Goal: Task Accomplishment & Management: Use online tool/utility

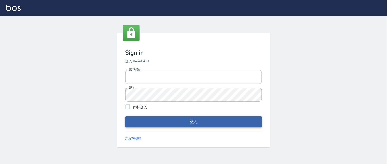
type input "0931911003"
click at [173, 124] on button "登入" at bounding box center [193, 121] width 137 height 11
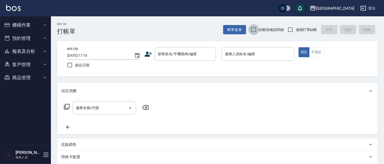
click at [252, 29] on input "結帳前確認明細" at bounding box center [254, 29] width 11 height 11
checkbox input "true"
click at [287, 29] on input "連續打單結帳" at bounding box center [290, 29] width 11 height 11
checkbox input "true"
drag, startPoint x: 186, startPoint y: 58, endPoint x: 185, endPoint y: 54, distance: 3.4
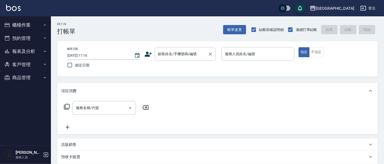
click at [186, 57] on input "顧客姓名/手機號碼/編號" at bounding box center [181, 53] width 49 height 9
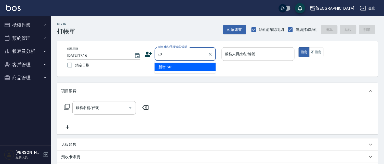
type input "x"
type input "藍"
type input "4602"
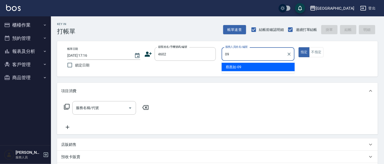
type input "09"
type button "true"
type input "蔡惠如-09"
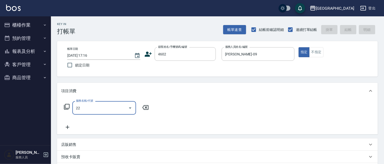
type input "224"
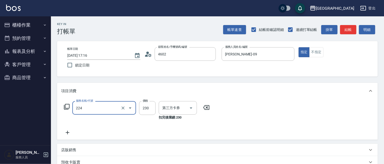
type input "姜己妹/4602_姜己妹/4602"
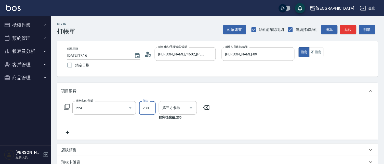
type input "洗髮(卡)230(224)"
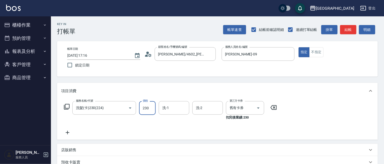
type input "舊有卡券"
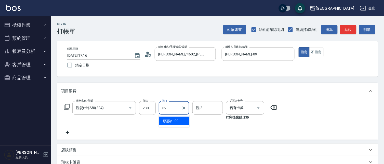
type input "蔡惠如-09"
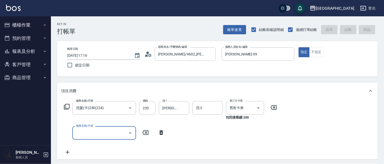
type input "2025/09/12 17:17"
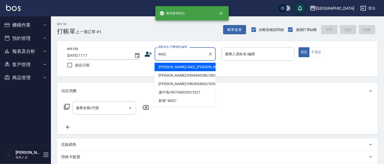
type input "4602"
type input "09"
type input "姜己妹/4602_姜己妹/4602"
type input "蔡惠如-09"
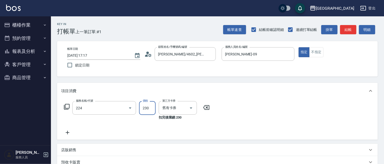
type input "洗髮(卡)230(224)"
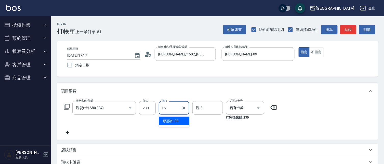
type input "蔡惠如-09"
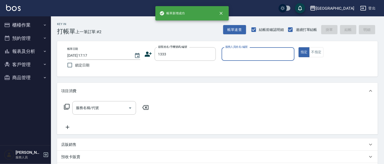
type input "1333"
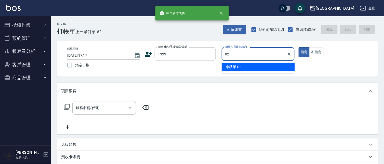
type input "李秋琴-02"
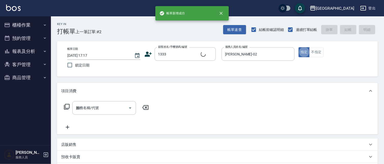
type input "202"
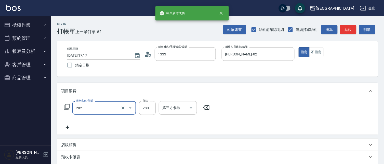
type input "江美欣/0932191005/1333"
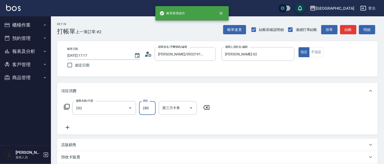
type input "洗髮[280](202)"
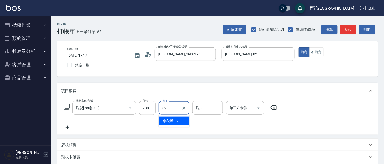
type input "李秋琴-02"
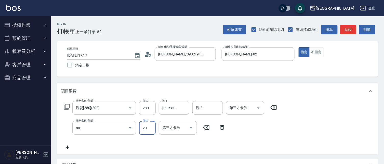
type input "潤絲(801)"
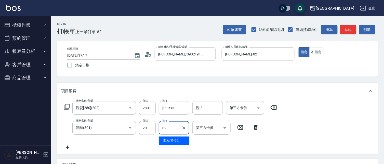
type input "李秋琴-02"
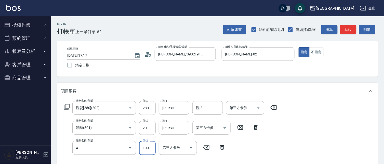
type input "剪髮(100)(411)"
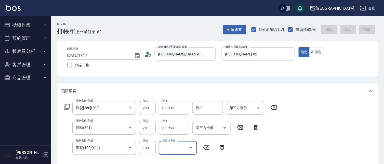
type input "2025/09/12 17:18"
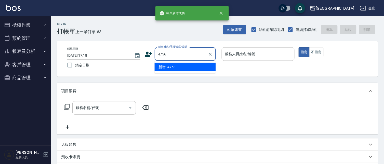
type input "4756"
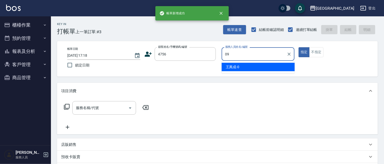
type input "蔡惠如-09"
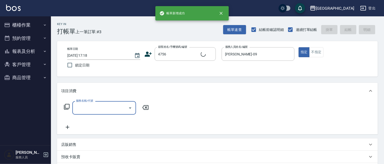
type input "王順慧/0926980430/4756"
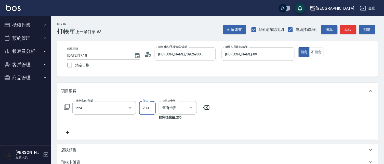
type input "洗髮(卡)230(224)"
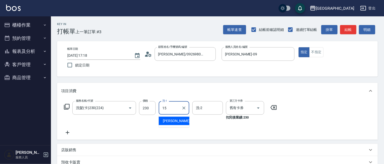
type input "蔡惠娟-15"
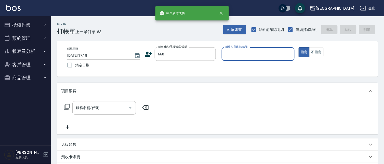
type input "660"
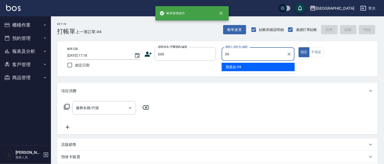
type input "蔡惠如-09"
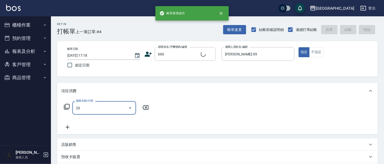
type input "201"
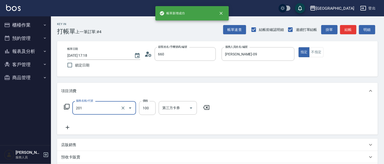
type input "曹道玉/660_曹道玉/660"
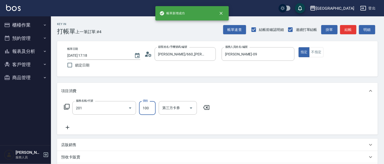
type input "洗髮[100](201)"
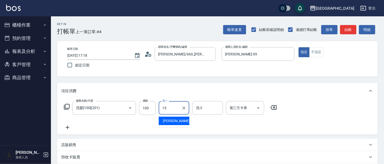
type input "蔡惠娟-15"
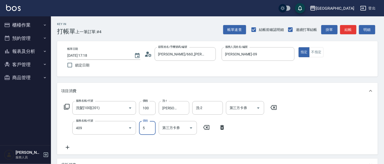
type input "剪髮(550)(409)"
type input "580"
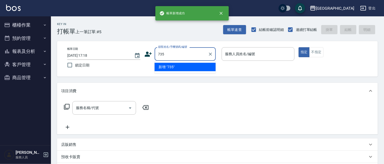
type input "735"
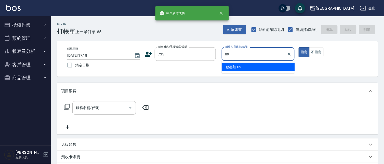
type input "蔡惠如-09"
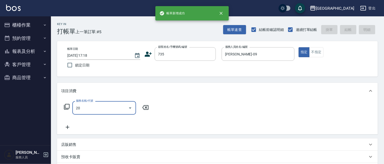
type input "201"
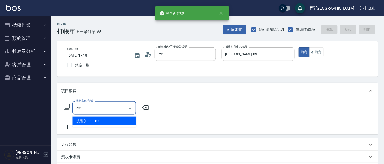
type input "蔡惠如/ 0958338986/735"
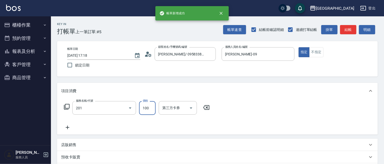
type input "洗髮[100](201)"
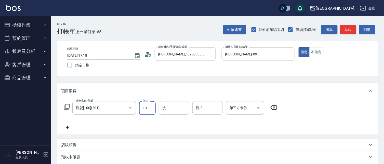
type input "100"
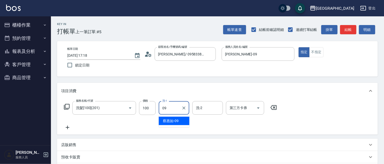
type input "蔡惠如-09"
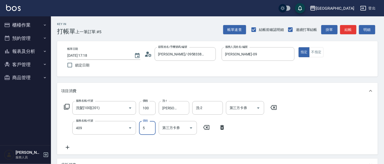
type input "剪髮(550)(409)"
click at [150, 128] on input "80" at bounding box center [147, 128] width 17 height 14
type input "580"
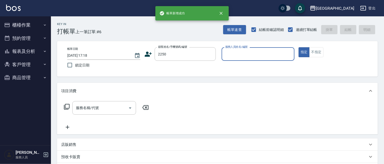
type input "2250"
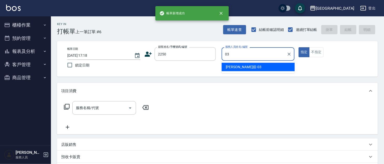
type input "蘇琳媗-03"
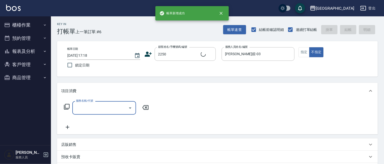
type input "蘇琳媗/0911843052/2250"
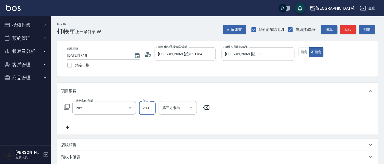
type input "洗髮[280](202)"
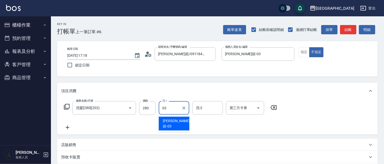
type input "蘇琳媗-03"
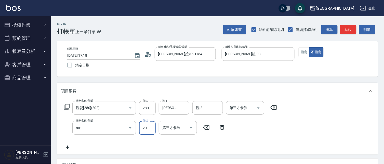
type input "潤絲(801)"
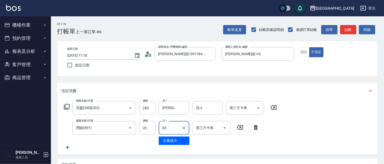
type input "蘇琳媗-03"
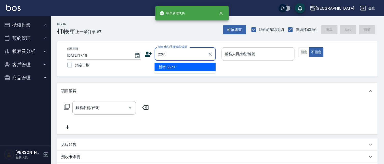
type input "2261"
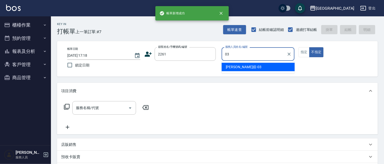
type input "蘇琳媗-03"
type button "false"
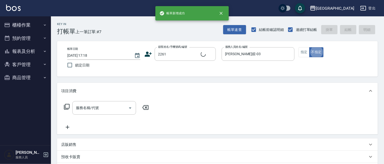
type input "謝宛玲/0933226445/2261"
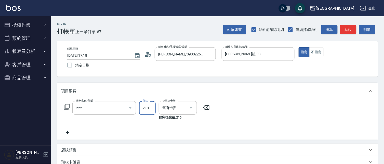
type input "洗髮卡券[210](222)"
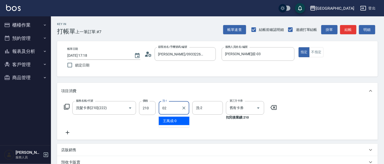
type input "李秋琴-02"
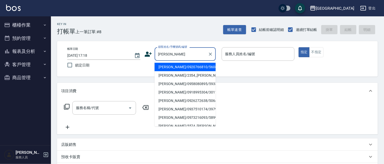
click at [189, 64] on li "林秀玲/0920766810/5608" at bounding box center [185, 67] width 61 height 8
type input "林秀玲/0920766810/5608"
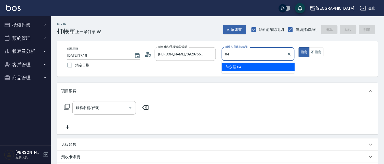
type input "陳永慧-04"
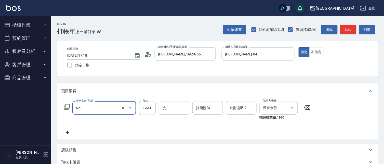
type input "染髮套餐券(1990)(621)"
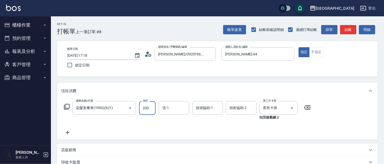
type input "2000"
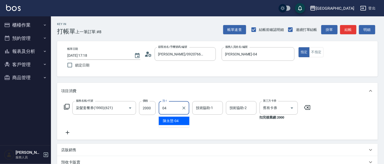
type input "陳永慧-04"
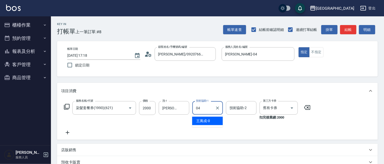
type input "陳永慧-04"
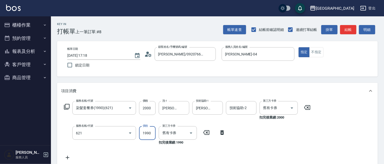
type input "染髮套餐券(1990)(621)"
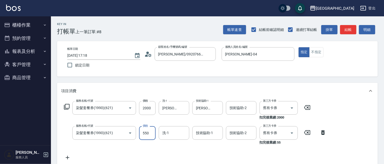
type input "550"
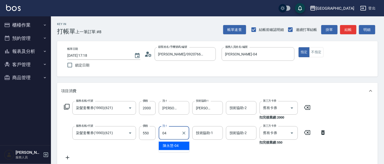
type input "陳永慧-04"
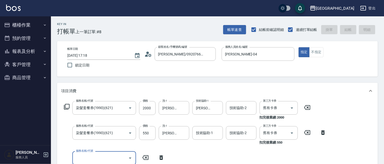
type input "2025/09/12 17:19"
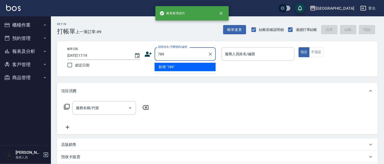
type input "789"
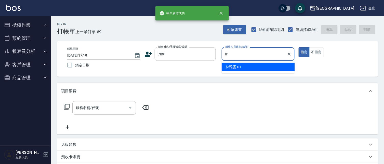
type input "林雅雯-01"
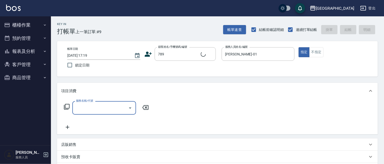
type input "2"
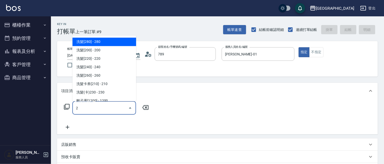
type input "陳貞娥/0919321931/789"
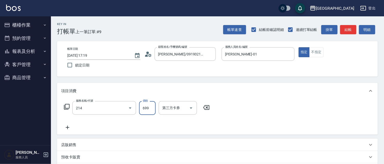
type input "滾珠洗髪699(214)"
type input "700"
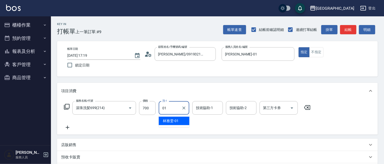
type input "林雅雯-01"
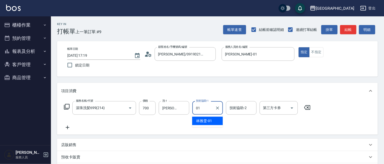
type input "林雅雯-01"
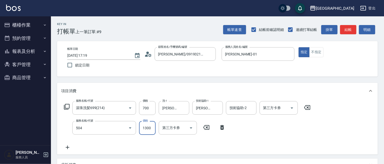
type input "染髮[1300](504)"
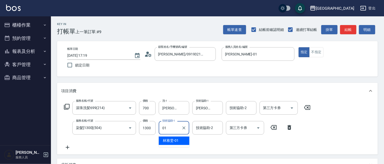
type input "林雅雯-01"
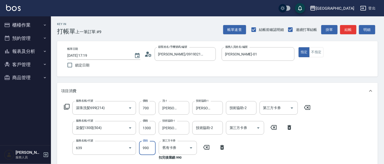
type input "(芙)蘆薈髮膜套卡(自材)(639)"
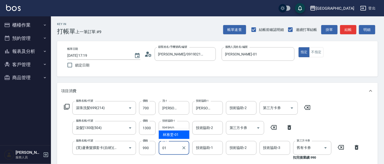
type input "01"
type input "0"
type input "林雅雯-01"
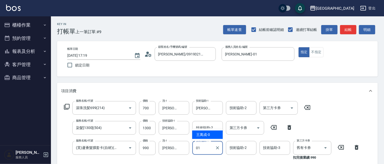
type input "林雅雯-01"
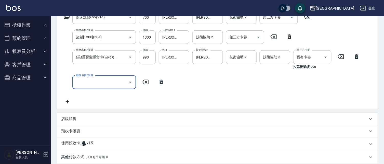
drag, startPoint x: 72, startPoint y: 117, endPoint x: 77, endPoint y: 123, distance: 7.9
click at [72, 118] on p "店販銷售" at bounding box center [68, 118] width 15 height 5
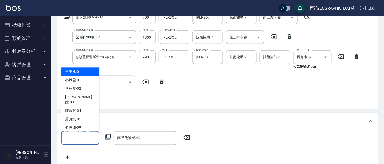
drag, startPoint x: 85, startPoint y: 134, endPoint x: 88, endPoint y: 131, distance: 4.3
click at [85, 134] on input "服務人員姓名/編號" at bounding box center [80, 137] width 34 height 9
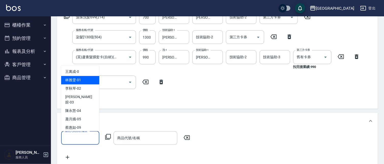
click at [82, 78] on div "林雅雯 -01" at bounding box center [80, 80] width 38 height 8
type input "林雅雯-01"
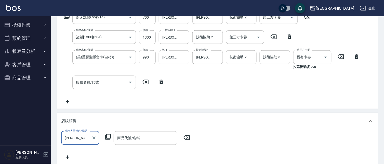
drag, startPoint x: 131, startPoint y: 140, endPoint x: 136, endPoint y: 134, distance: 7.6
click at [131, 140] on input "商品代號/名稱" at bounding box center [145, 137] width 59 height 9
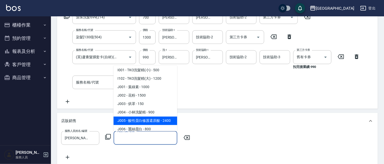
scroll to position [275, 0]
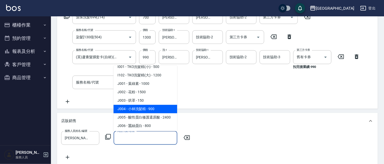
click at [162, 105] on span "J004 - 小林洗髮精 - 900" at bounding box center [146, 109] width 64 height 8
type input "小林洗髮精"
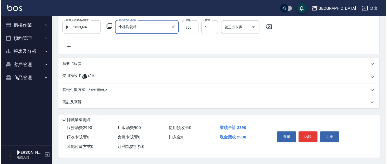
scroll to position [202, 0]
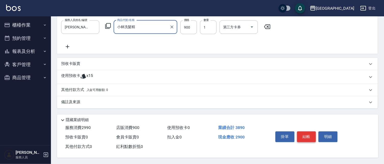
click at [304, 135] on button "結帳" at bounding box center [306, 136] width 19 height 11
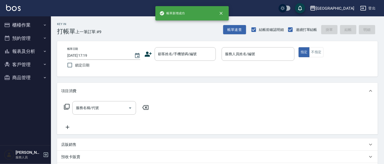
scroll to position [0, 0]
click at [184, 54] on input "顧客姓名/手機號碼/編號" at bounding box center [181, 53] width 49 height 9
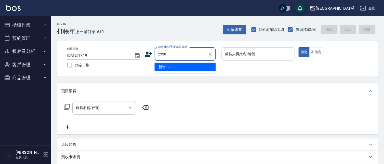
type input "2338"
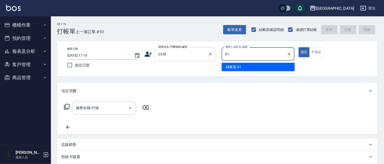
type input "林雅雯-01"
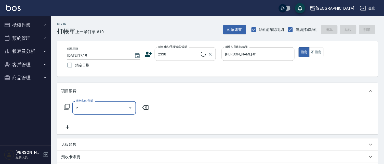
type input "22"
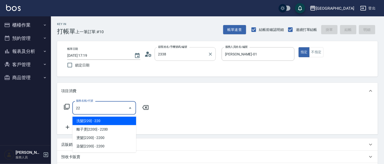
type input "陳淑芳/0963006408/2338"
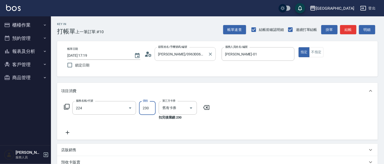
type input "洗髮(卡)230(224)"
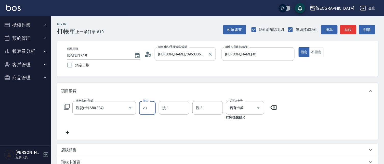
type input "230"
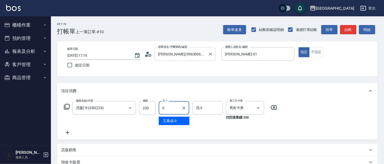
type input "0"
type input "蔡惠娟-15"
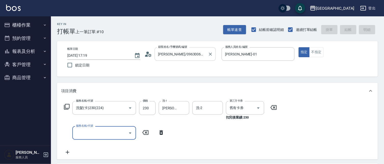
type input "2025/09/12 17:20"
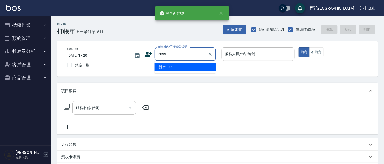
type input "2099"
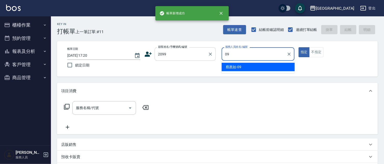
type input "蔡惠如-09"
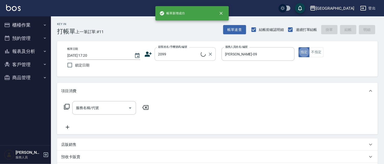
type input "許鳳君/0934274881/2099"
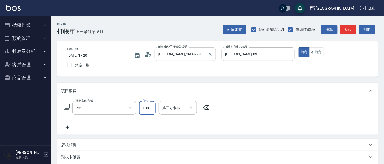
type input "洗髮[100](201)"
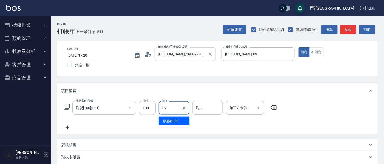
type input "蔡惠如-09"
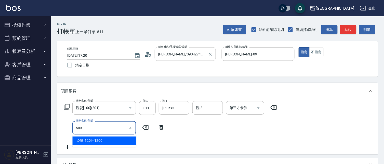
type input "染髮[120](503)"
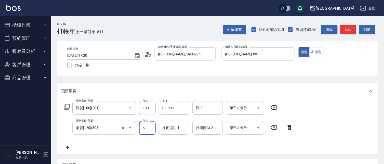
type input "6"
click at [106, 131] on input "染髮[120](503)" at bounding box center [97, 127] width 45 height 9
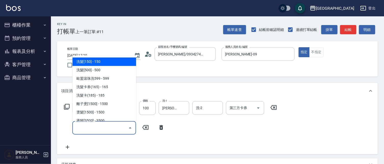
type input "5"
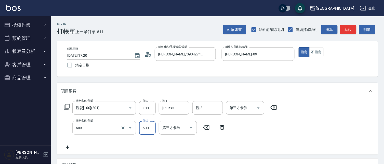
type input "護髮[600](603)"
type input "699"
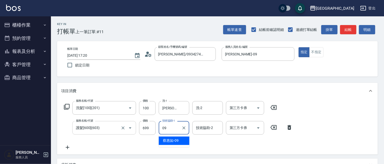
type input "蔡惠如-09"
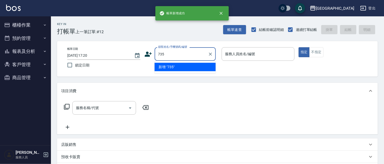
type input "735"
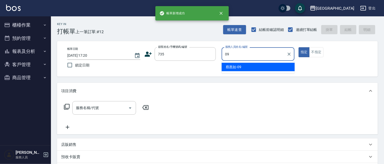
type input "蔡惠如-09"
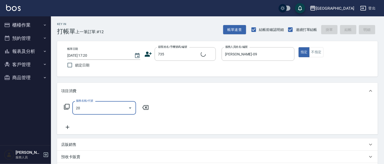
type input "201"
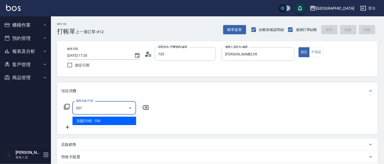
type input "蔡惠如/ 0958338986/735"
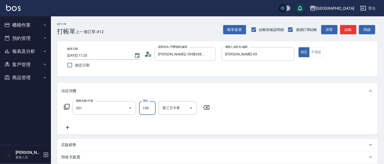
type input "洗髮[100](201)"
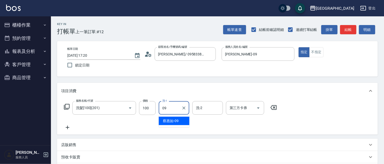
type input "蔡惠如-09"
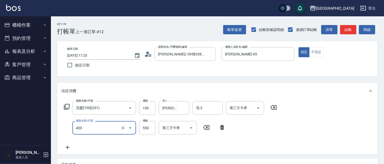
type input "剪髮(550)(409)"
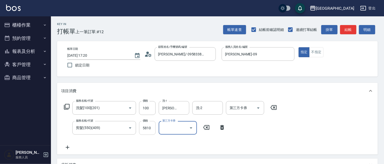
click at [150, 128] on input "5810" at bounding box center [147, 128] width 17 height 14
type input "580"
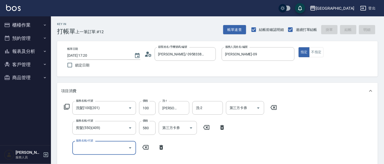
type input "2025/09/12 17:21"
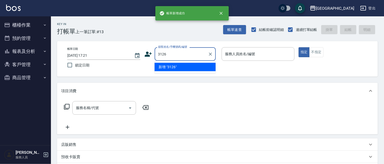
type input "3126"
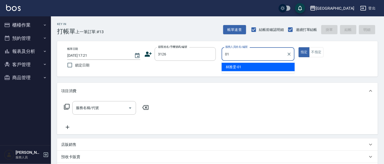
type input "林雅雯-01"
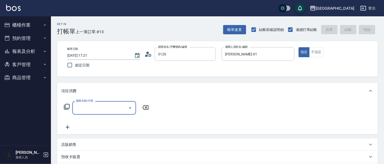
type input "潘美菁/0939936367/3126"
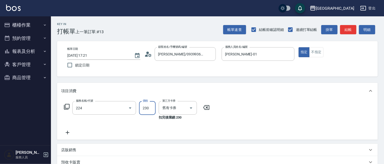
type input "洗髮(卡)230(224)"
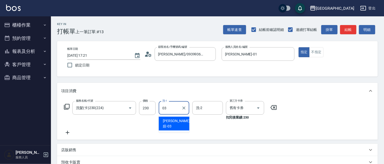
type input "蘇琳媗-03"
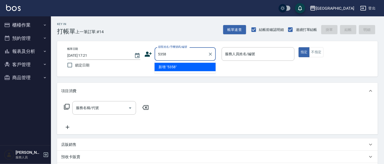
type input "5358"
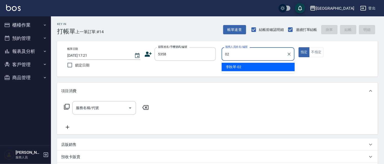
type input "李秋琴-02"
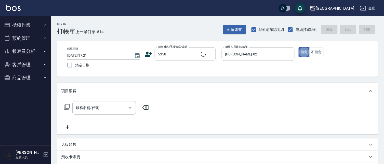
type input "邱寶錡/0939884623/5358"
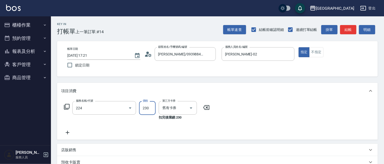
type input "洗髮(卡)230(224)"
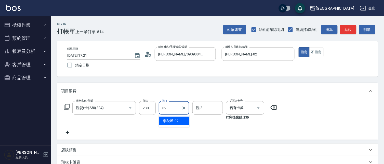
type input "李秋琴-02"
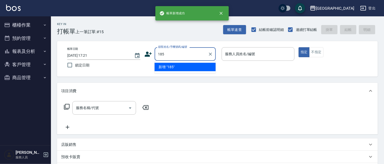
type input "185"
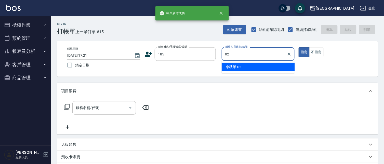
type input "李秋琴-02"
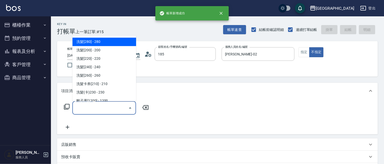
type input "李東霖/0916232368/185"
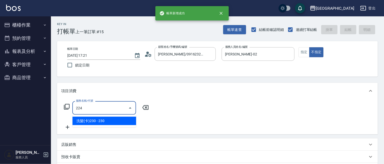
type input "洗髮(卡)230(224)"
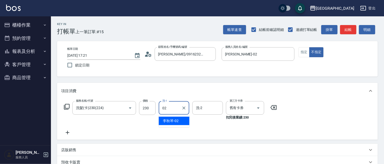
type input "李秋琴-02"
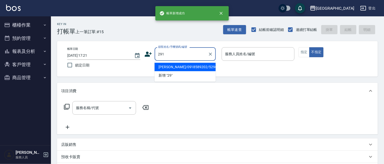
type input "291"
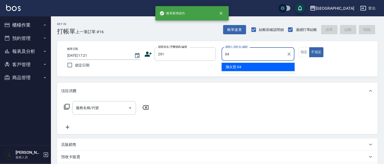
type input "陳永慧-04"
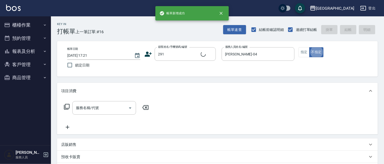
type input "陳永慧/291/291"
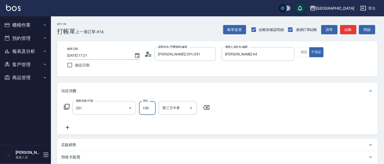
type input "洗髮[100](201)"
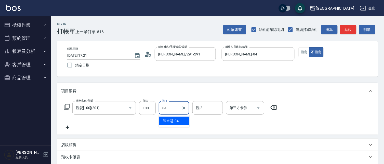
type input "陳永慧-04"
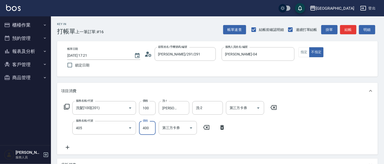
type input "剪髮(400)(405)"
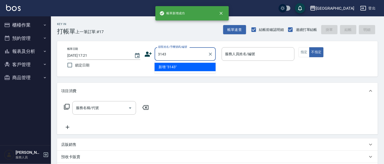
type input "3143"
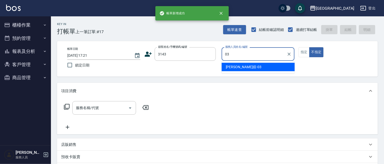
type input "蘇琳媗-03"
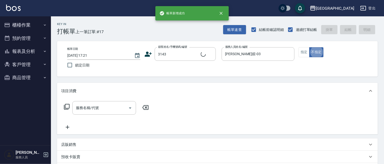
type input "詹宜儒/0930630816/3143"
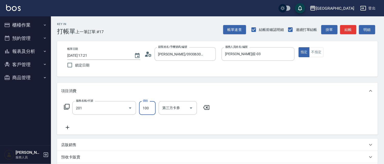
type input "洗髮[100](201)"
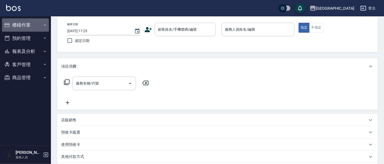
click at [16, 22] on button "櫃檯作業" at bounding box center [25, 24] width 47 height 13
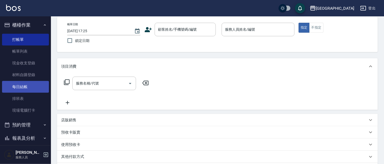
click at [31, 86] on link "每日結帳" at bounding box center [25, 87] width 47 height 12
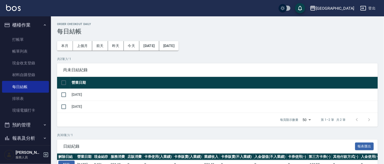
drag, startPoint x: 62, startPoint y: 94, endPoint x: 73, endPoint y: 100, distance: 11.9
click at [62, 94] on input "checkbox" at bounding box center [63, 94] width 11 height 11
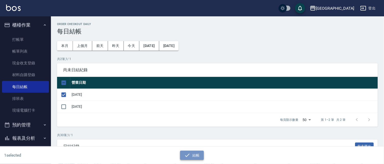
click at [195, 152] on button "結帳" at bounding box center [192, 154] width 24 height 9
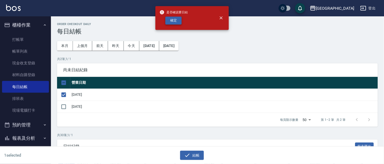
click at [175, 20] on button "確定" at bounding box center [173, 21] width 16 height 8
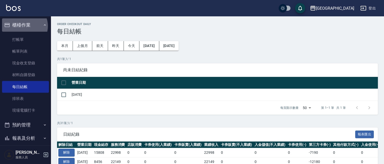
click at [23, 26] on button "櫃檯作業" at bounding box center [25, 24] width 47 height 13
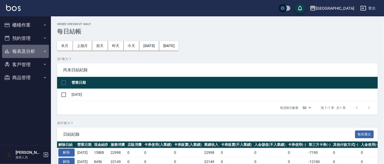
click at [25, 52] on button "報表及分析" at bounding box center [25, 51] width 47 height 13
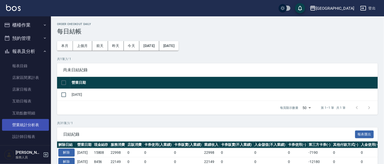
click at [31, 124] on link "營業統計分析表" at bounding box center [25, 125] width 47 height 12
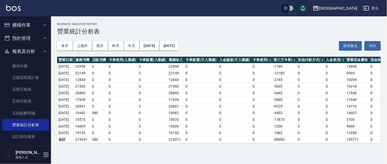
scroll to position [0, 90]
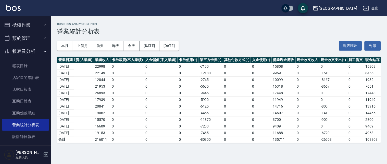
click at [346, 9] on div "[GEOGRAPHIC_DATA]" at bounding box center [338, 8] width 38 height 6
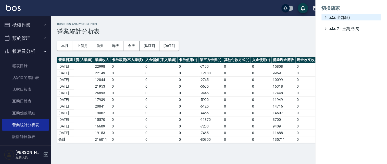
click at [343, 18] on span "全部(5)" at bounding box center [353, 17] width 49 height 6
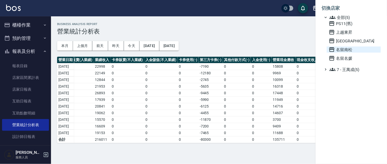
click at [345, 49] on span "名留南松" at bounding box center [354, 49] width 50 height 6
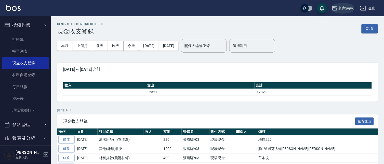
click at [351, 7] on div "名留南松" at bounding box center [346, 8] width 16 height 6
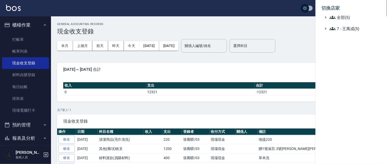
click at [26, 86] on div at bounding box center [193, 82] width 387 height 164
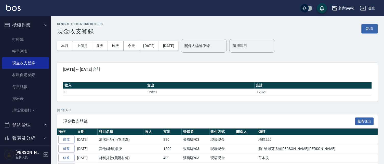
click at [344, 10] on div "名留南松" at bounding box center [346, 8] width 16 height 6
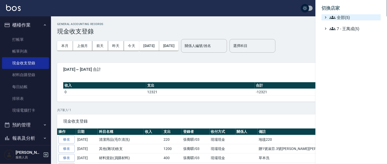
click at [338, 18] on span "全部(5)" at bounding box center [353, 17] width 49 height 6
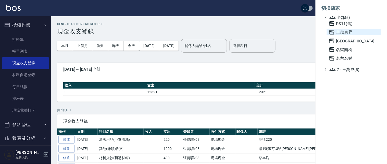
click at [342, 30] on span "上越東昇" at bounding box center [354, 32] width 50 height 6
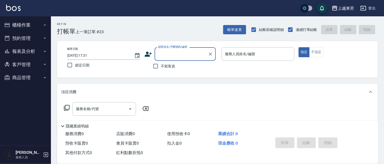
click at [28, 22] on button "櫃檯作業" at bounding box center [25, 24] width 47 height 13
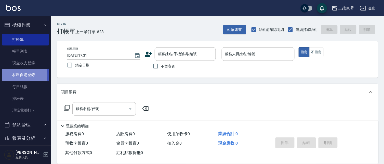
click at [24, 75] on link "材料自購登錄" at bounding box center [25, 75] width 47 height 12
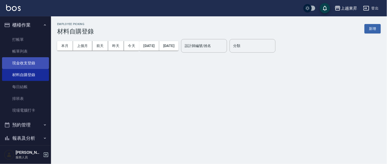
click at [29, 64] on link "現金收支登錄" at bounding box center [25, 63] width 47 height 12
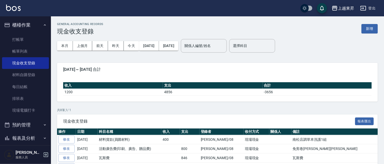
click at [347, 6] on div "上越東昇" at bounding box center [346, 8] width 16 height 6
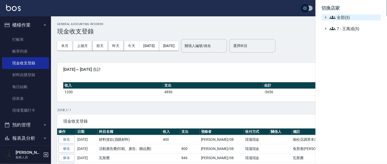
click at [341, 17] on span "全部(5)" at bounding box center [353, 17] width 49 height 6
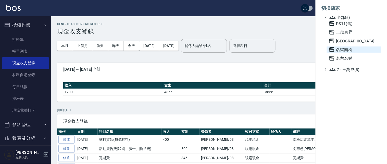
click at [344, 48] on span "名留南松" at bounding box center [354, 49] width 50 height 6
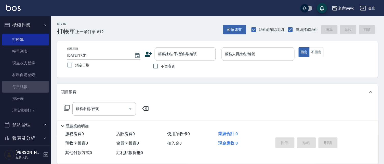
click at [31, 87] on link "每日結帳" at bounding box center [25, 87] width 47 height 12
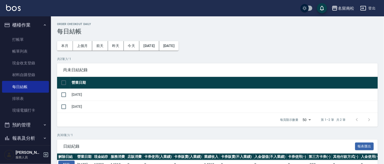
drag, startPoint x: 63, startPoint y: 95, endPoint x: 103, endPoint y: 119, distance: 46.9
click at [65, 95] on input "checkbox" at bounding box center [63, 94] width 11 height 11
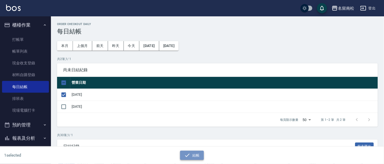
click at [195, 156] on button "結帳" at bounding box center [192, 154] width 24 height 9
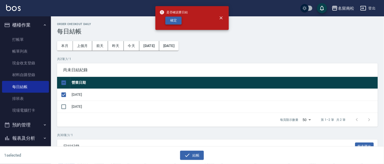
click at [173, 20] on button "確定" at bounding box center [173, 21] width 16 height 8
checkbox input "false"
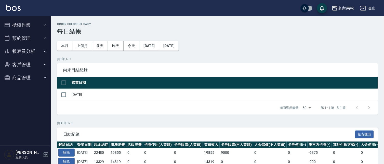
click at [345, 7] on div "名留南松" at bounding box center [346, 8] width 16 height 6
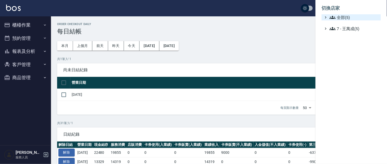
click at [346, 18] on span "全部(5)" at bounding box center [353, 17] width 49 height 6
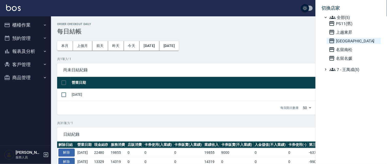
click at [344, 40] on span "[PERSON_NAME][GEOGRAPHIC_DATA]" at bounding box center [354, 41] width 50 height 6
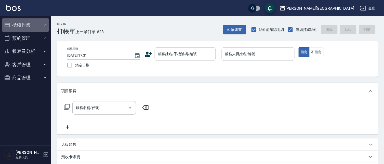
click at [20, 25] on button "櫃檯作業" at bounding box center [25, 24] width 47 height 13
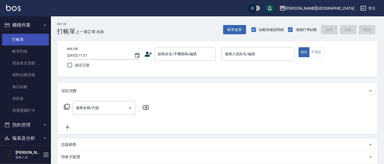
drag, startPoint x: 19, startPoint y: 39, endPoint x: 16, endPoint y: 38, distance: 3.5
click at [19, 38] on link "打帳單" at bounding box center [25, 40] width 47 height 12
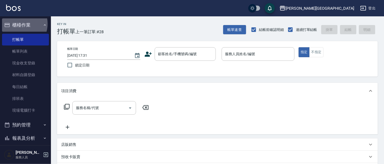
click at [19, 24] on button "櫃檯作業" at bounding box center [25, 24] width 47 height 13
